Goal: Find specific page/section

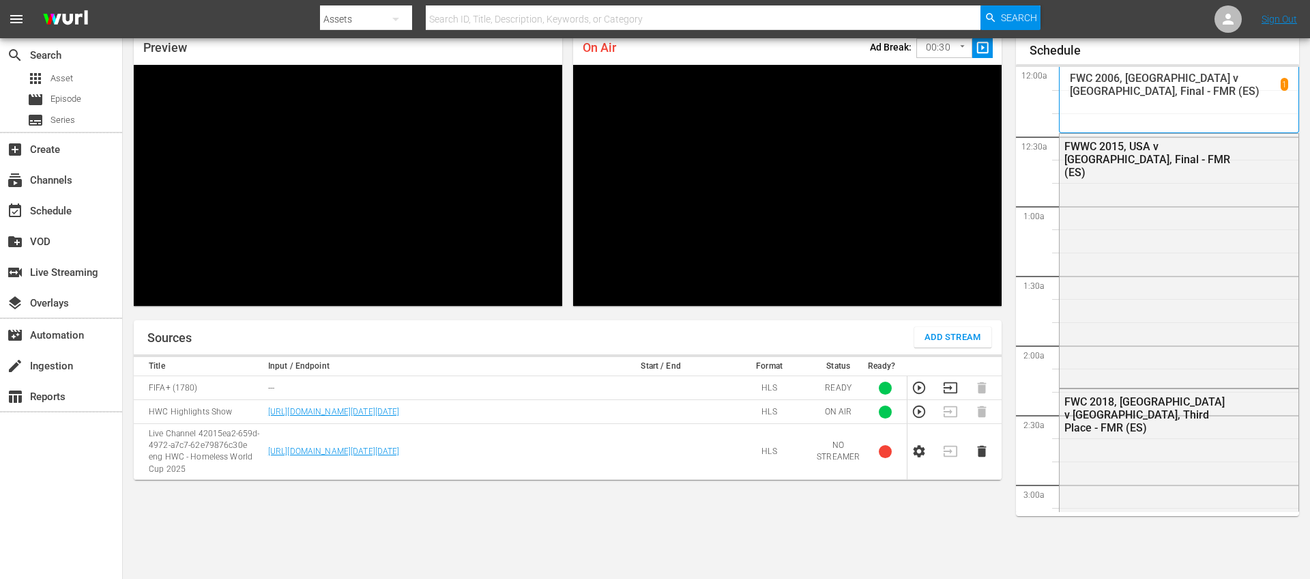
scroll to position [2841, 0]
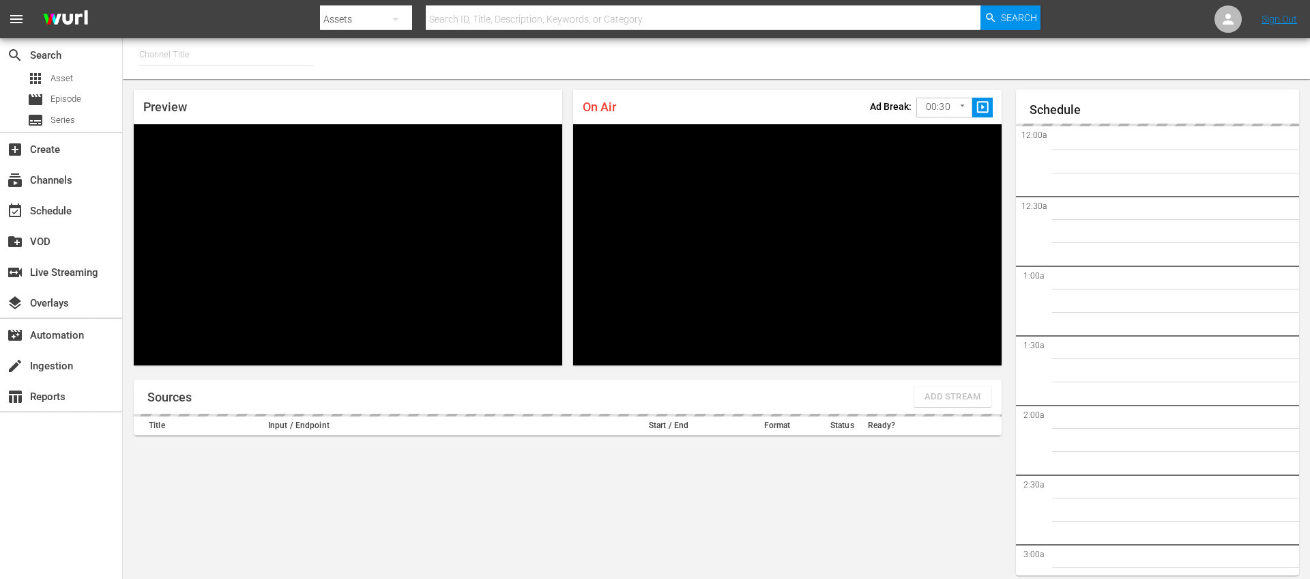
type input "FIFA+ English Global (1781)"
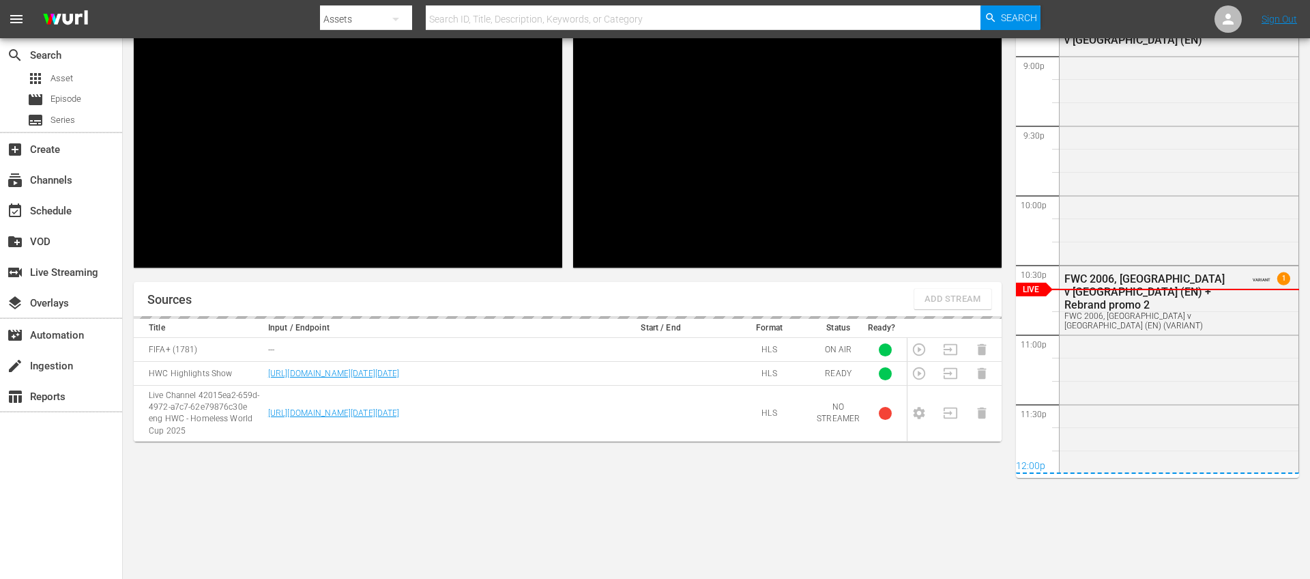
scroll to position [2934, 0]
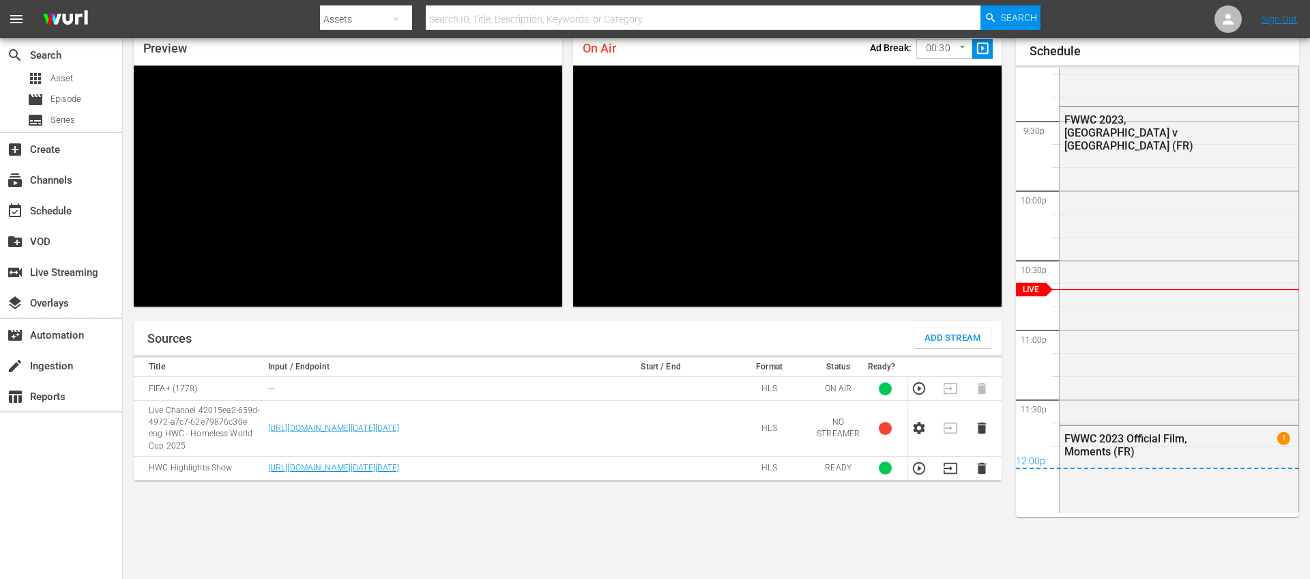
scroll to position [59, 0]
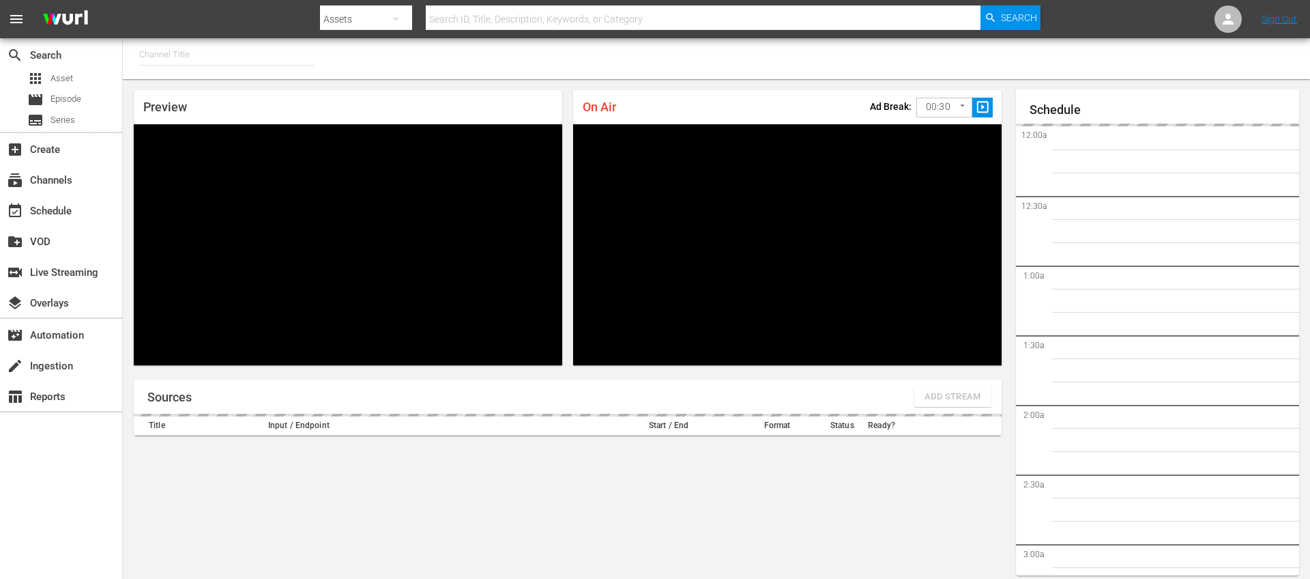
type input "FIFA+ English-Local-US (1854)"
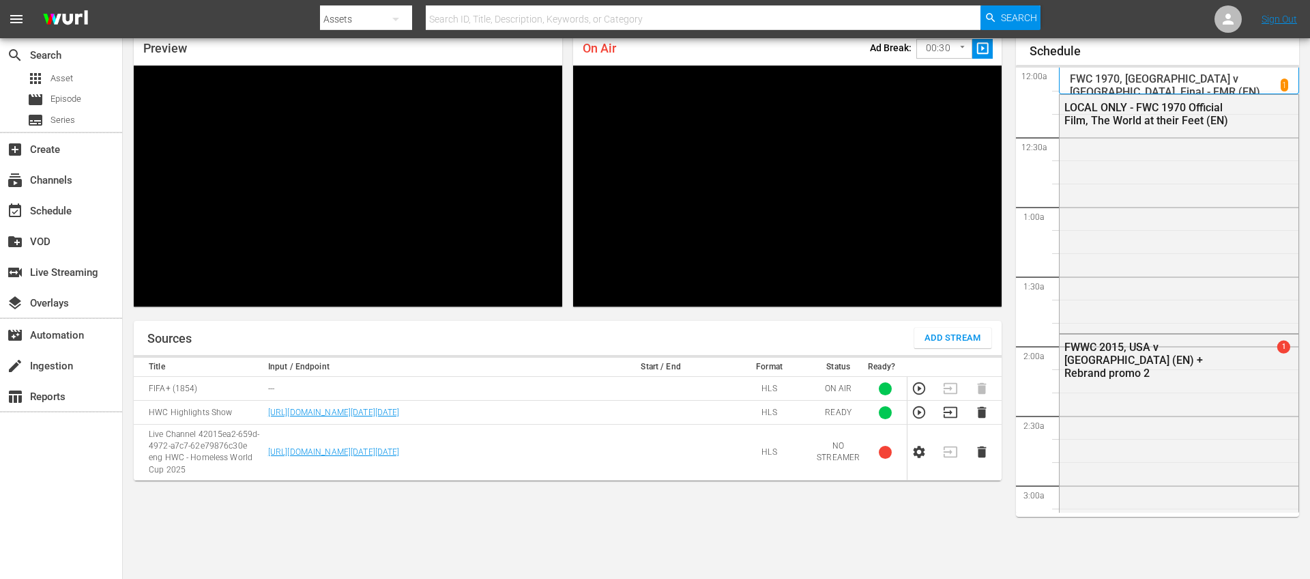
scroll to position [59, 0]
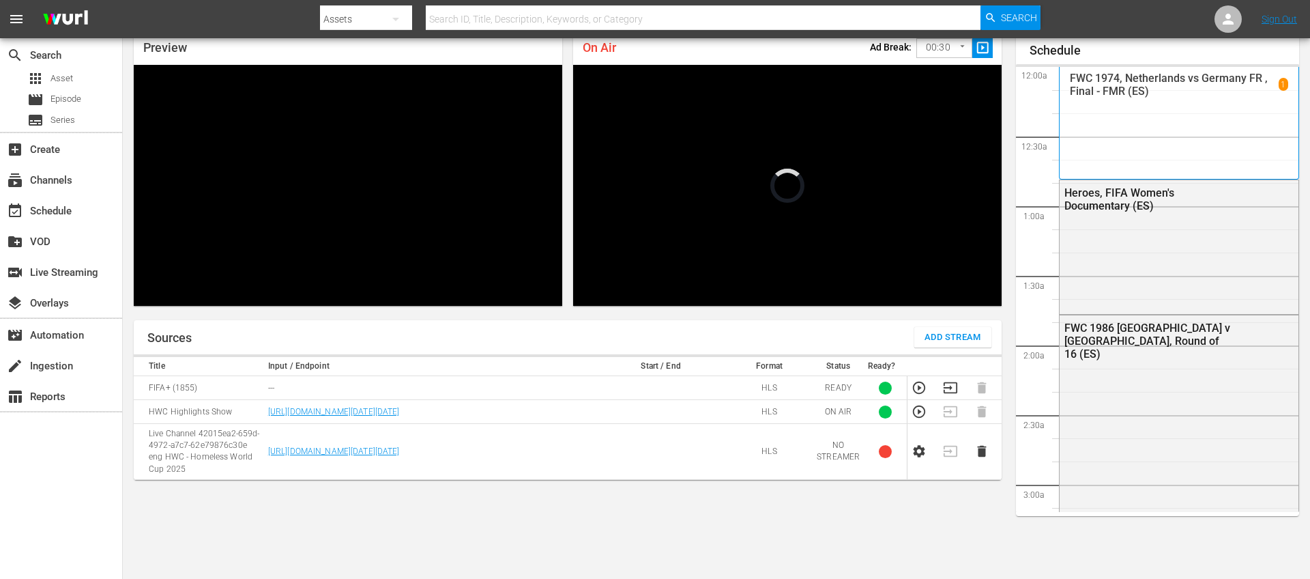
scroll to position [2841, 0]
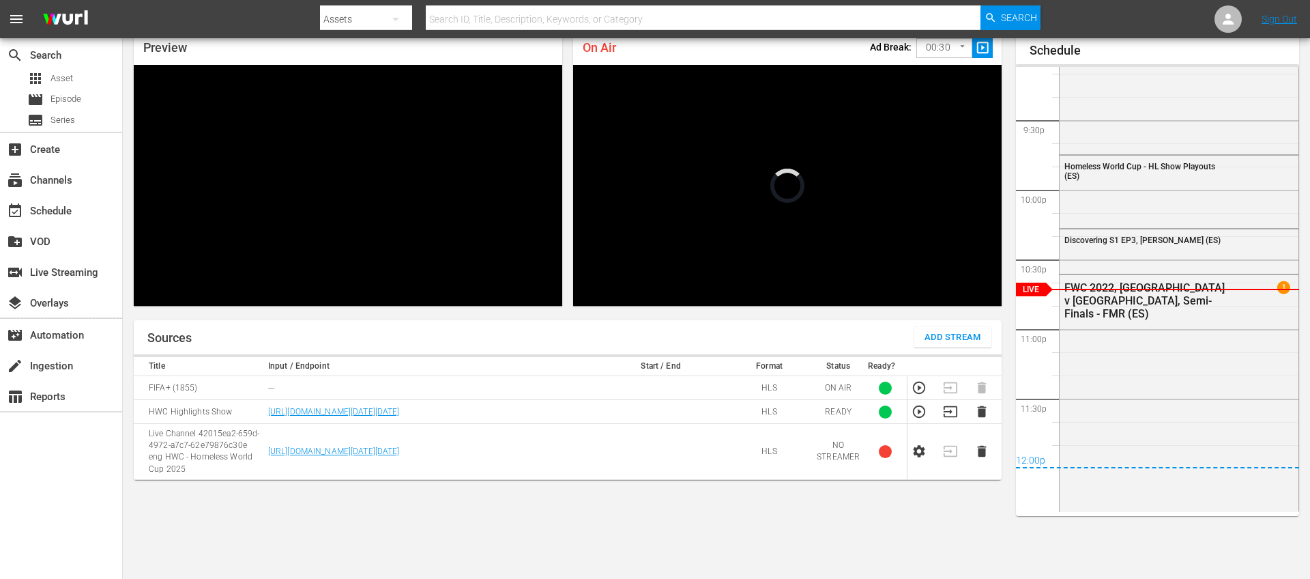
scroll to position [59, 0]
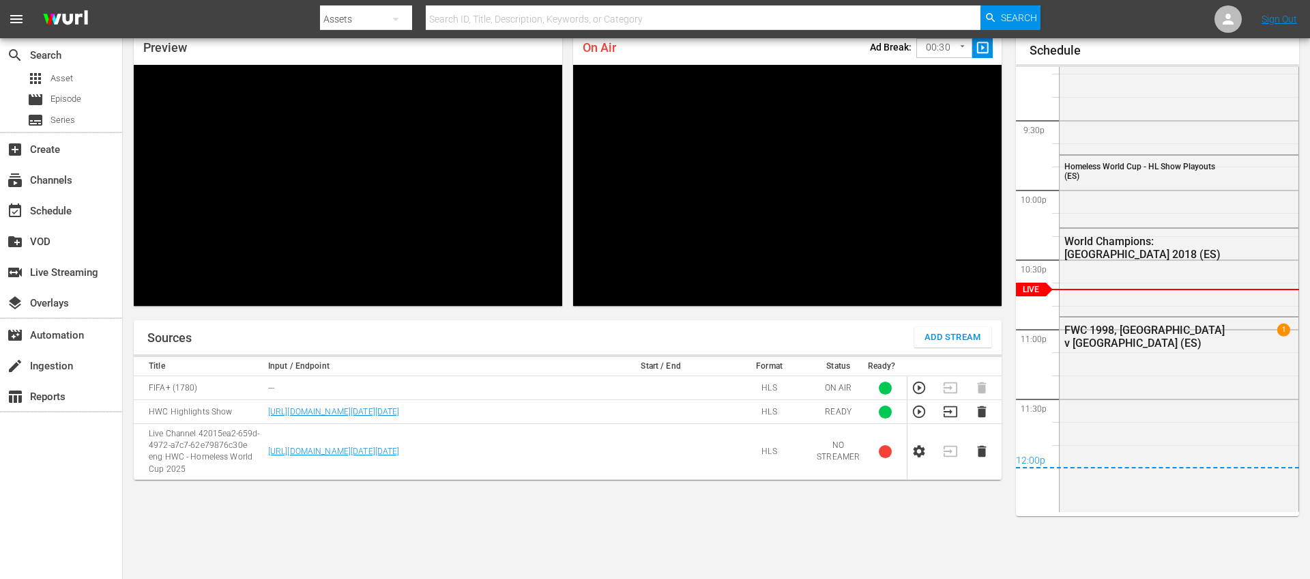
scroll to position [59, 0]
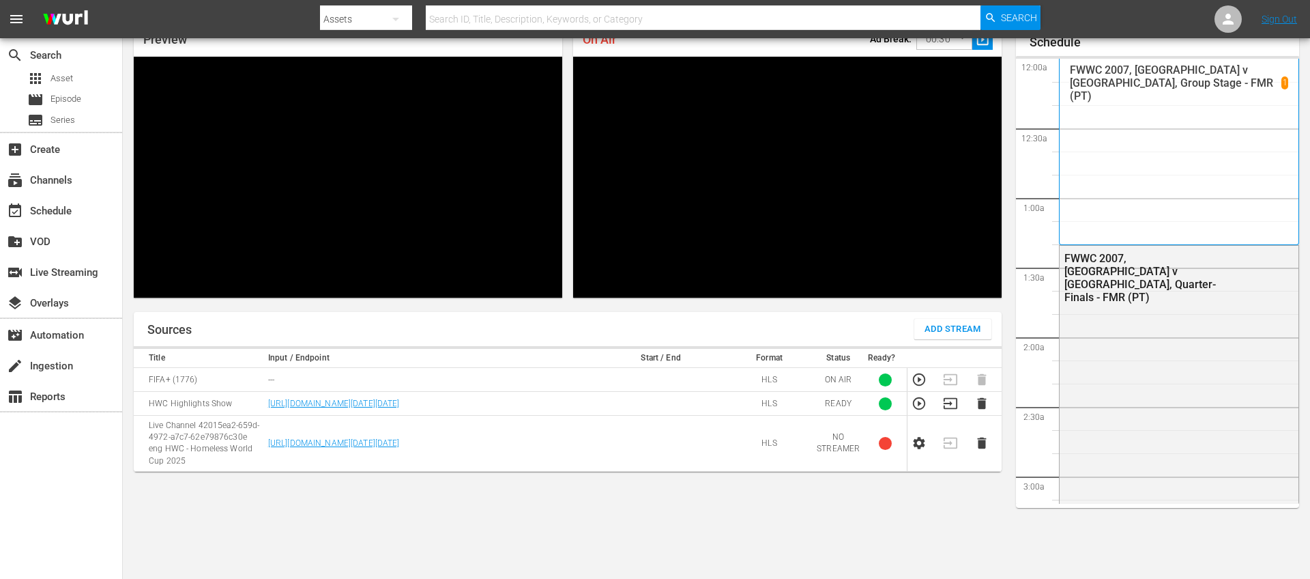
scroll to position [68, 0]
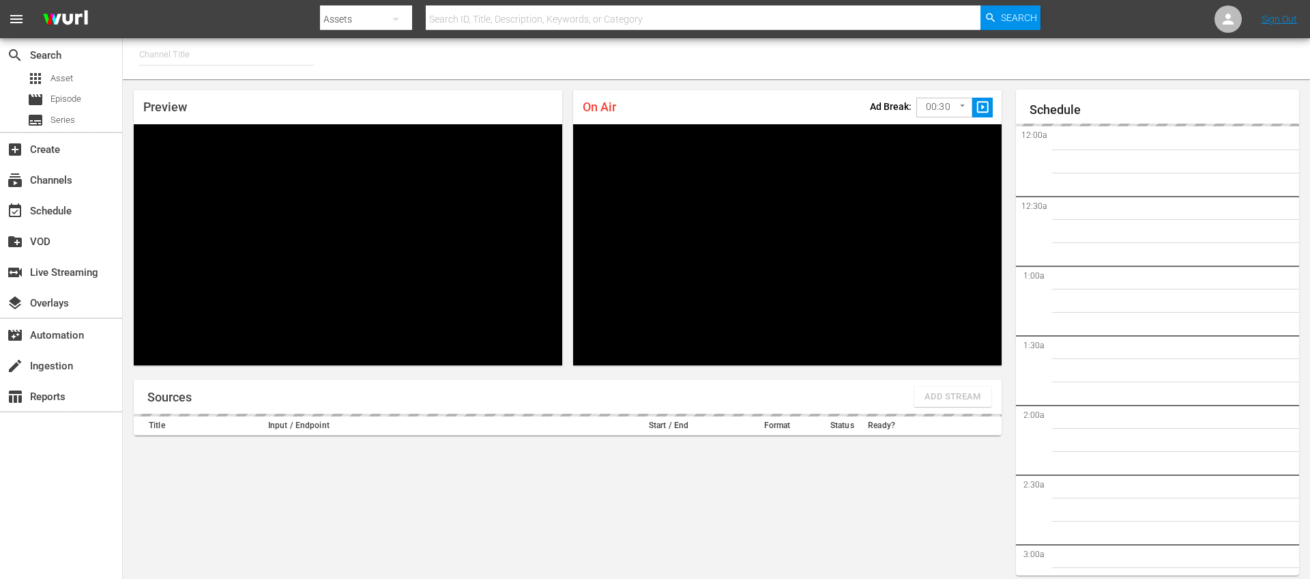
type input "FIFA+ Italian Local (1779)"
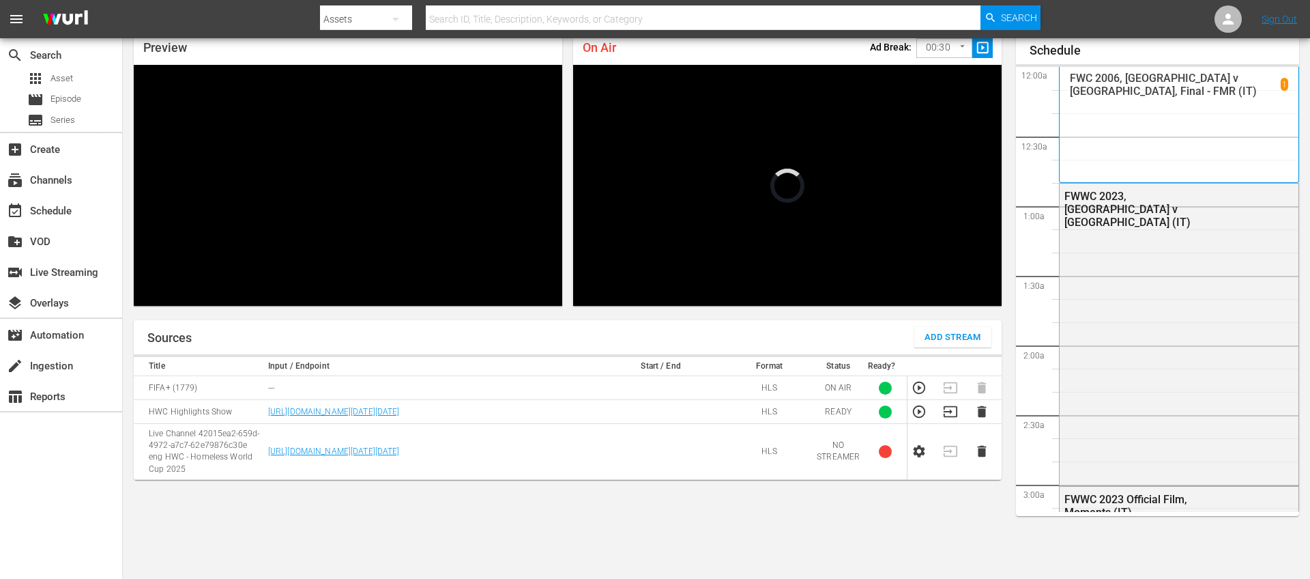
scroll to position [2940, 0]
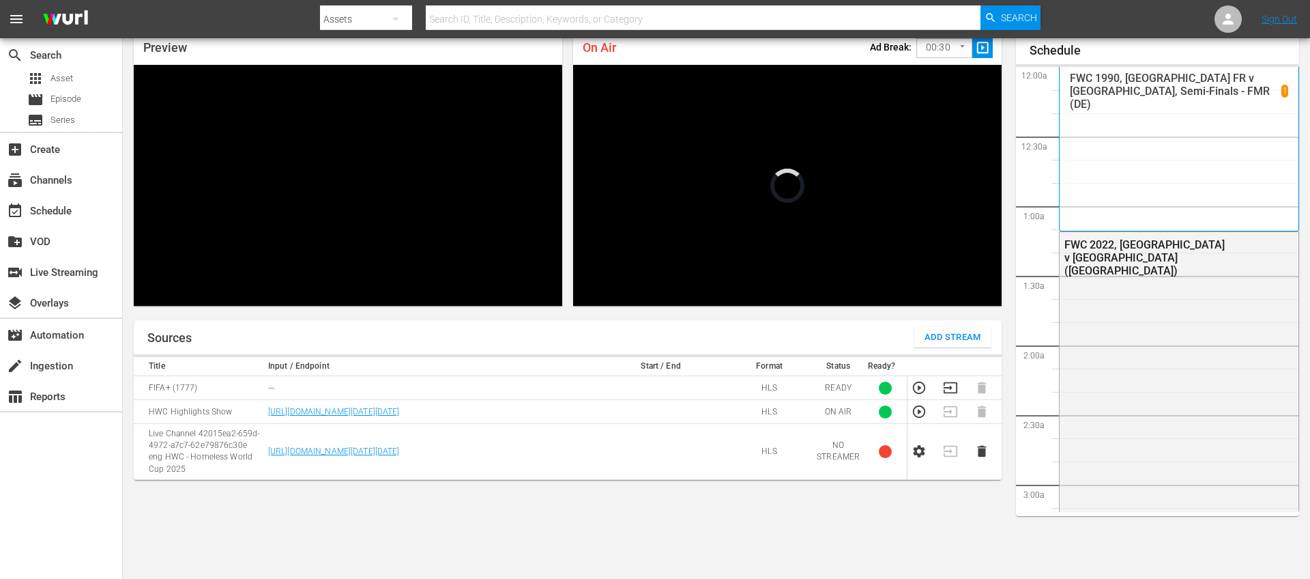
scroll to position [2841, 0]
